Goal: Task Accomplishment & Management: Manage account settings

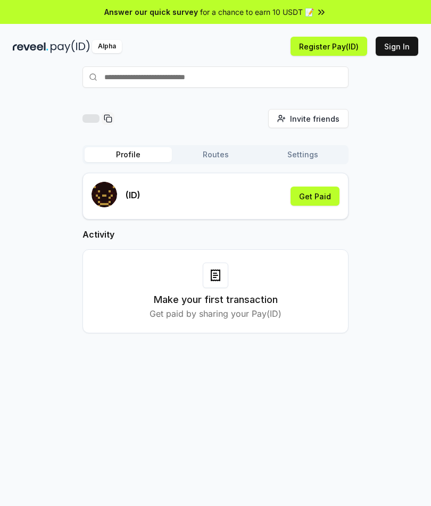
click at [404, 53] on button "Sign In" at bounding box center [397, 46] width 43 height 19
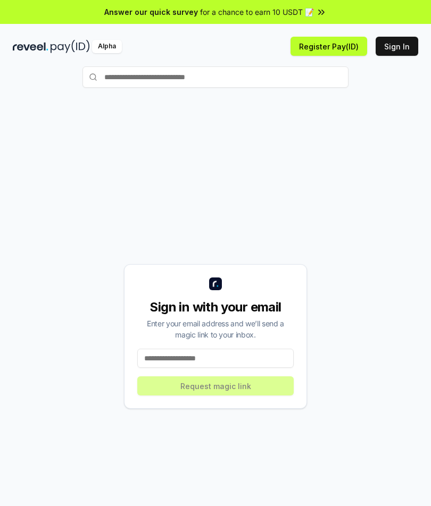
click at [228, 354] on input at bounding box center [215, 358] width 156 height 19
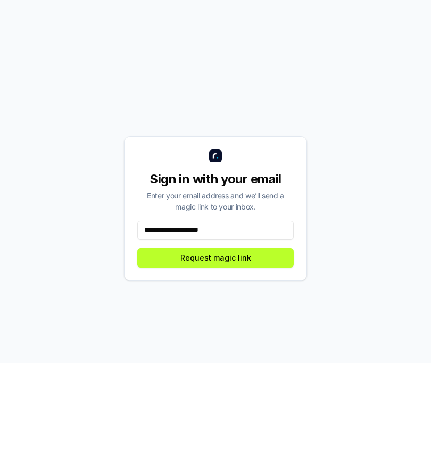
type input "**********"
click at [260, 362] on button "Request magic link" at bounding box center [215, 371] width 156 height 19
